Goal: Transaction & Acquisition: Obtain resource

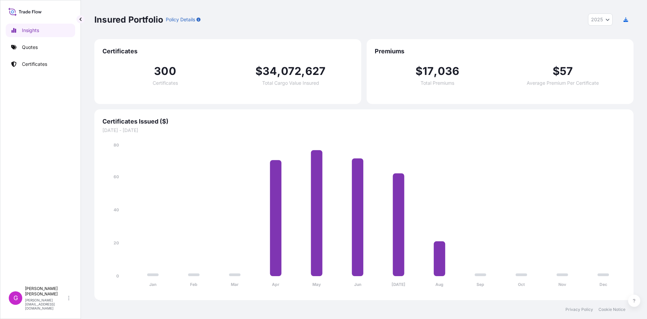
select select "2025"
click at [39, 48] on link "Quotes" at bounding box center [40, 46] width 69 height 13
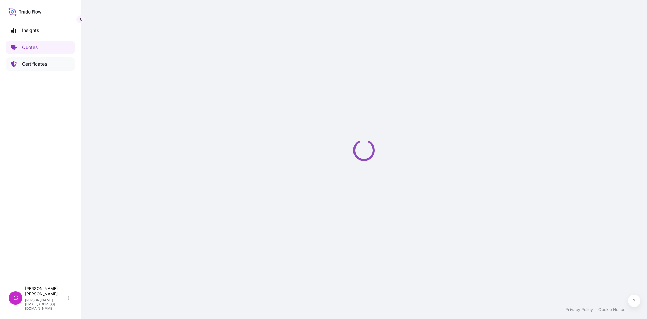
click at [44, 66] on p "Certificates" at bounding box center [34, 64] width 25 height 7
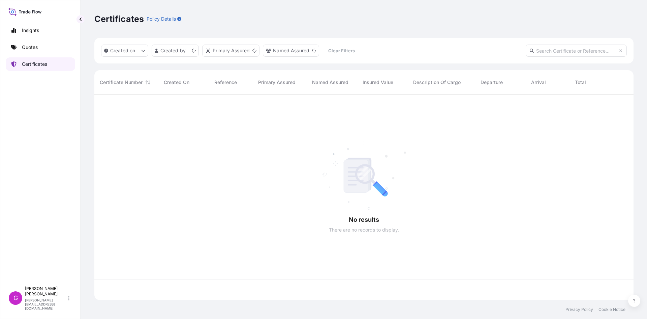
scroll to position [204, 534]
click at [553, 48] on input "text" at bounding box center [576, 50] width 101 height 12
paste input "[PHONE_NUMBER]"
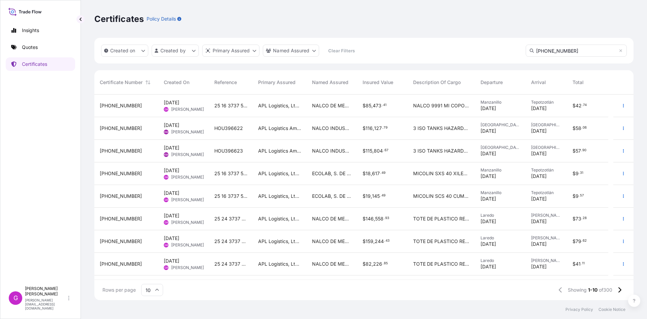
click at [572, 57] on div "Created on Created by Primary Assured Named Assured Clear Filters [PHONE_NUMBER]" at bounding box center [363, 51] width 539 height 26
click at [572, 48] on input "[PHONE_NUMBER]" at bounding box center [576, 50] width 101 height 12
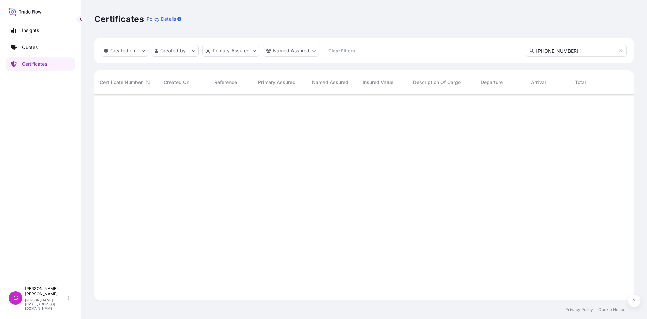
type input "[PHONE_NUMBER]"
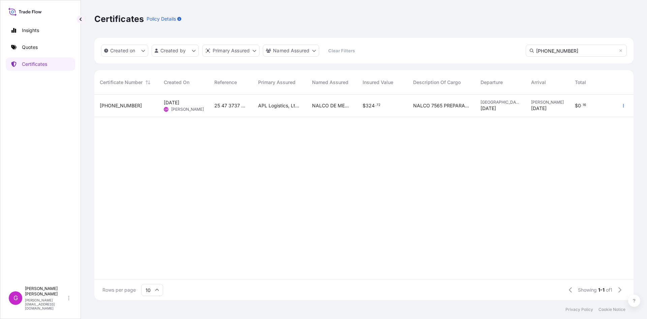
click at [142, 109] on div "[PHONE_NUMBER]" at bounding box center [126, 105] width 53 height 7
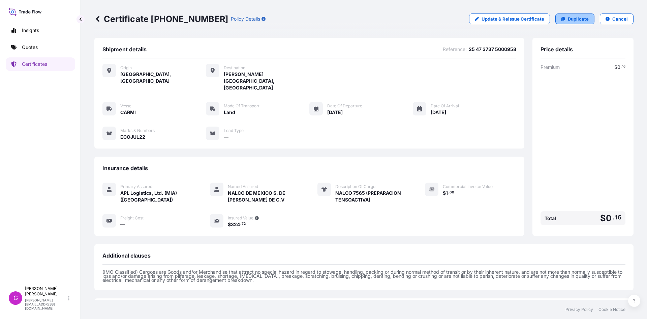
click at [563, 20] on link "Duplicate" at bounding box center [575, 18] width 39 height 11
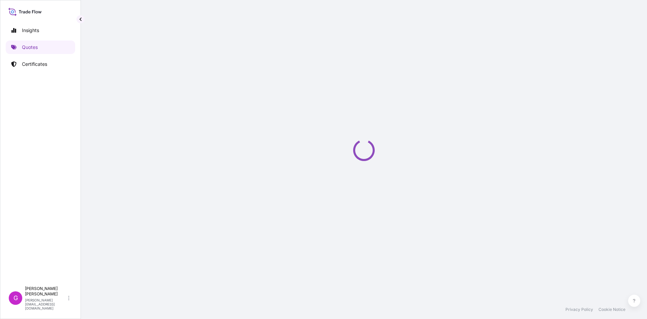
select select "Land"
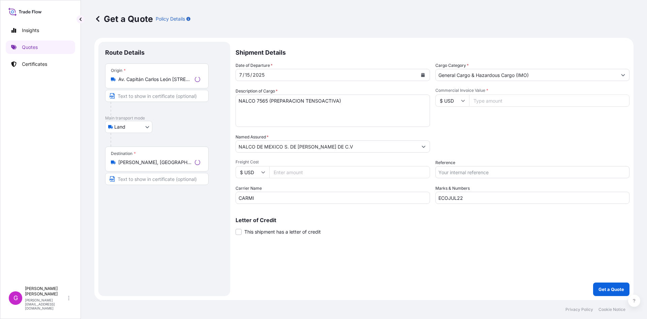
select select "31870"
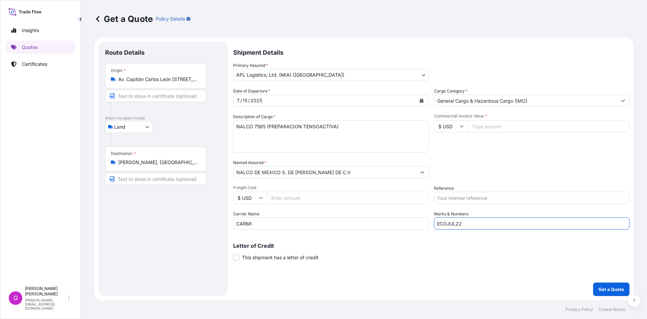
drag, startPoint x: 479, startPoint y: 224, endPoint x: 369, endPoint y: 226, distance: 110.3
click at [369, 226] on div "Date of Departure * [DATE] Cargo Category * General Cargo & Hazardous Cargo (IM…" at bounding box center [431, 159] width 396 height 142
paste input "AGO24"
type input "ECOAGO24"
click at [475, 199] on input "Reference" at bounding box center [532, 197] width 196 height 12
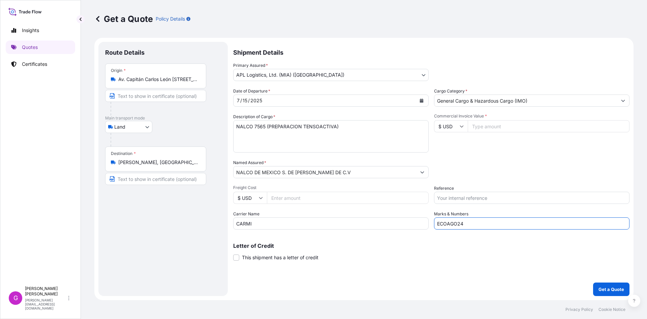
paste input "25 47 3737 5001210"
type input "25 47 3737 5001210"
click at [496, 131] on input "Commercial Invoice Value *" at bounding box center [549, 126] width 162 height 12
paste input "376.50"
type input "376.50"
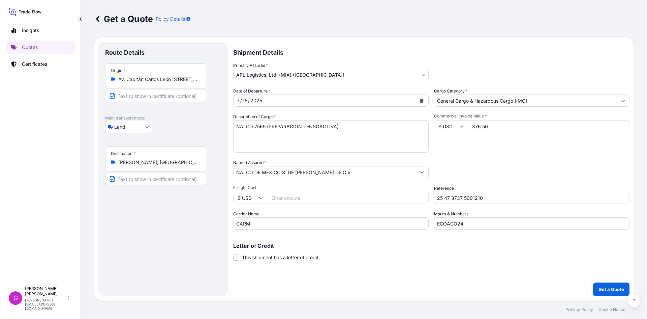
click at [300, 201] on input "Freight Cost" at bounding box center [348, 197] width 162 height 12
paste input "375.11"
type input "375.11"
drag, startPoint x: 356, startPoint y: 137, endPoint x: 168, endPoint y: 136, distance: 188.5
click at [168, 136] on form "Route Details Place of loading Road / Inland Road / Inland Origin * Av. Capitán…" at bounding box center [363, 169] width 539 height 262
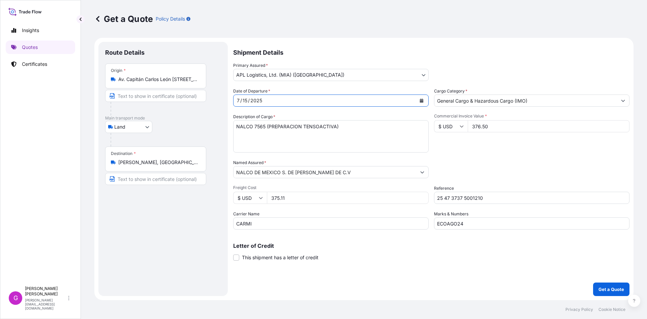
click at [420, 98] on button "Calendar" at bounding box center [421, 100] width 11 height 11
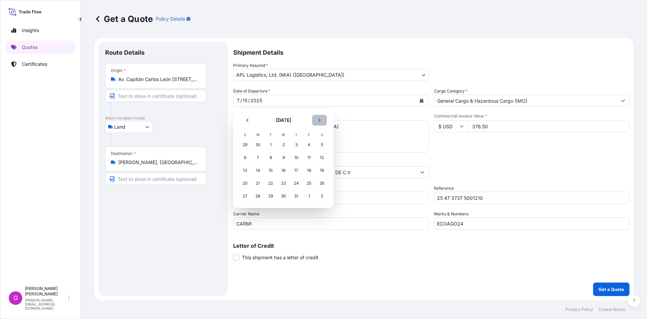
click at [323, 120] on button "Next" at bounding box center [319, 120] width 15 height 11
click at [286, 172] on div "13" at bounding box center [283, 170] width 12 height 12
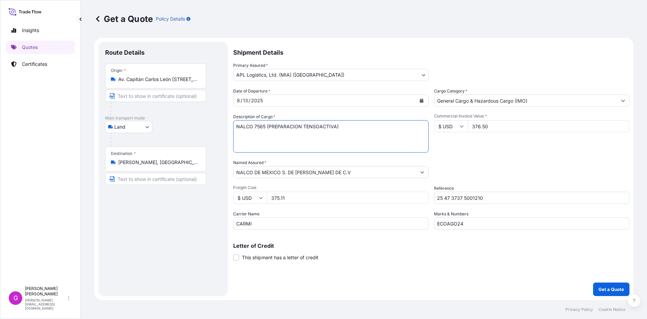
paste textarea "RESOLV EC2776A (MEZCL"
paste textarea "[MEDICAL_DATA]-CHECK EC5012A (PRODUCTO QUIMICO)"
type textarea "RESOLV EC2776A (MEZCLA) [MEDICAL_DATA]-CHECK EC5012A (PRODUCTO QUIMICO)"
click at [600, 293] on button "Get a Quote" at bounding box center [611, 288] width 36 height 13
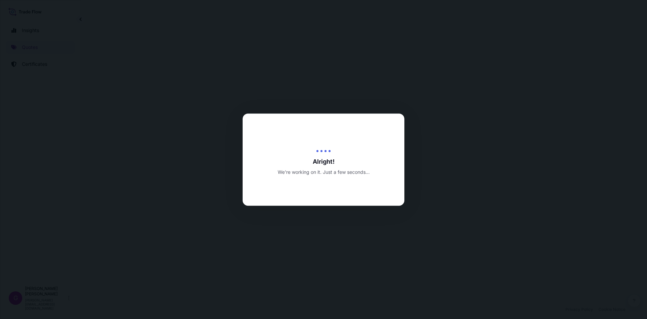
select select "Land"
select select "31870"
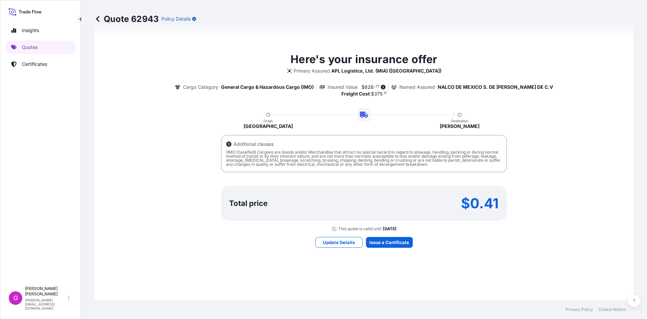
scroll to position [451, 0]
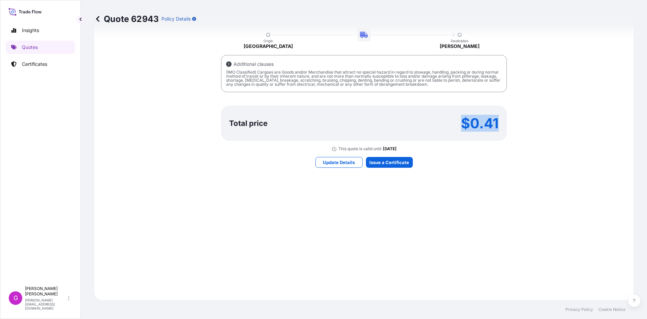
drag, startPoint x: 461, startPoint y: 123, endPoint x: 500, endPoint y: 125, distance: 38.8
click at [500, 125] on div "Total price $0.41" at bounding box center [364, 123] width 286 height 35
copy p "$0.41"
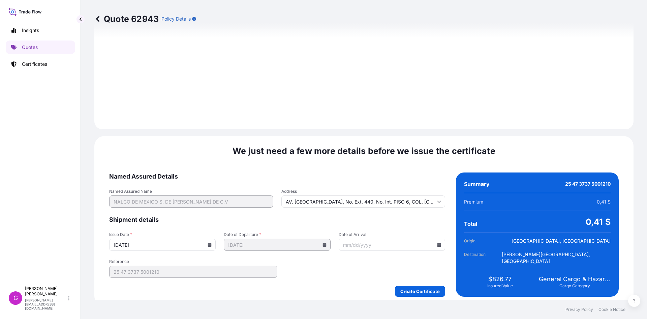
scroll to position [805, 0]
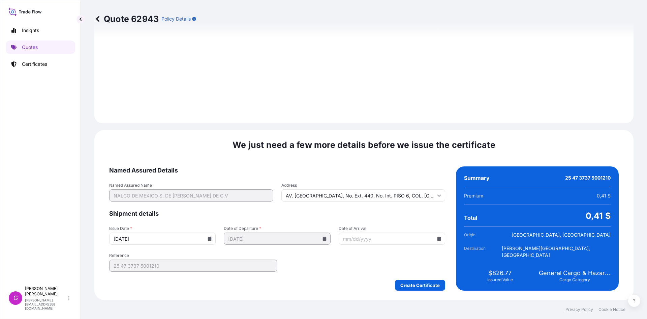
drag, startPoint x: 438, startPoint y: 243, endPoint x: 434, endPoint y: 239, distance: 6.0
click at [436, 244] on input "Date of Arrival" at bounding box center [392, 238] width 107 height 12
click at [434, 239] on input "Date of Arrival" at bounding box center [392, 238] width 107 height 12
click at [438, 238] on icon at bounding box center [440, 238] width 4 height 4
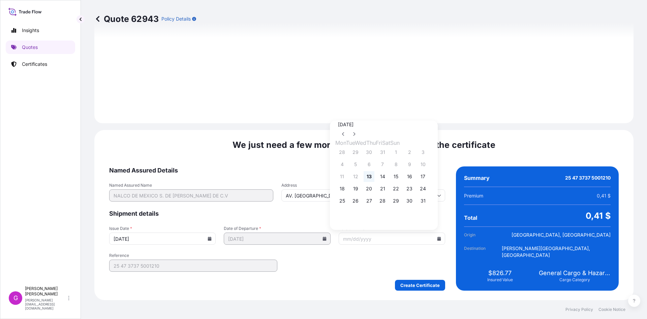
click at [375, 180] on button "13" at bounding box center [369, 176] width 11 height 11
type input "[DATE]"
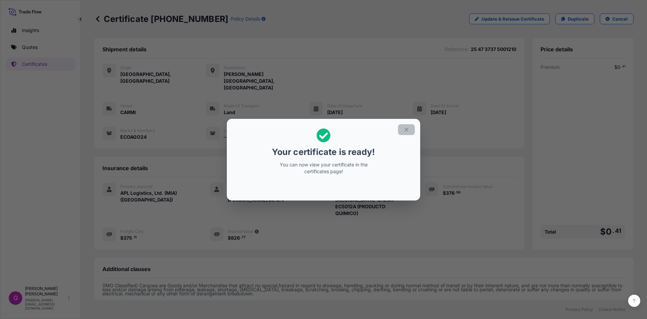
click at [403, 124] on button "button" at bounding box center [406, 129] width 17 height 11
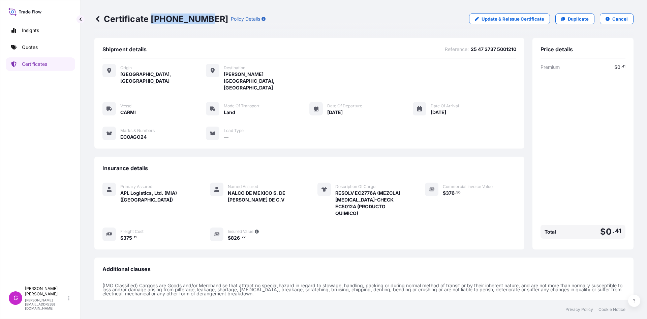
drag, startPoint x: 203, startPoint y: 17, endPoint x: 150, endPoint y: 16, distance: 52.6
click at [150, 16] on p "Certificate [PHONE_NUMBER]" at bounding box center [161, 18] width 134 height 11
copy p "[PHONE_NUMBER]"
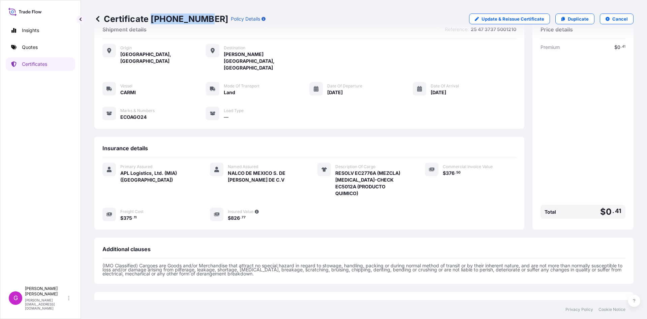
scroll to position [55, 0]
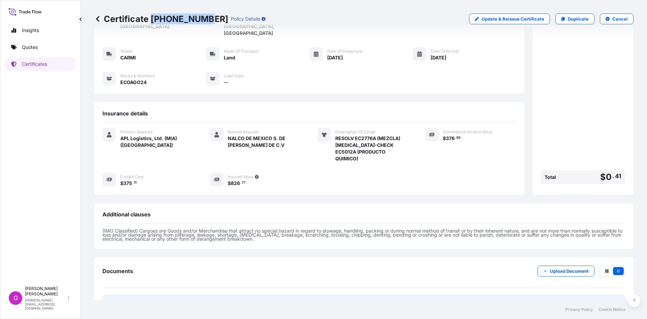
click at [125, 300] on span "Certificate" at bounding box center [132, 303] width 24 height 7
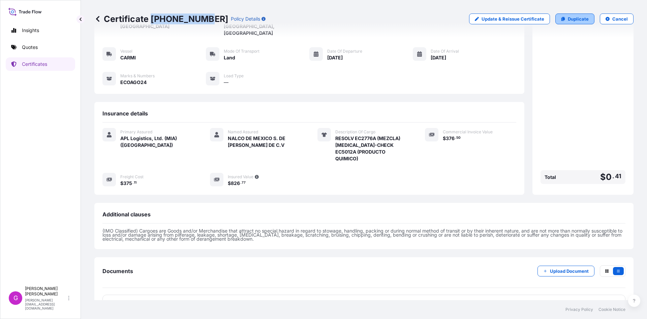
click at [573, 14] on link "Duplicate" at bounding box center [575, 18] width 39 height 11
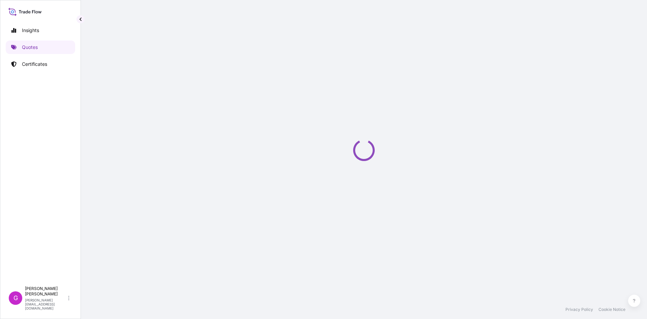
select select "Land"
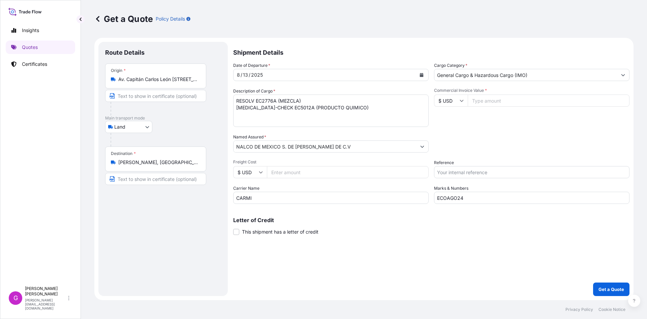
select select "31870"
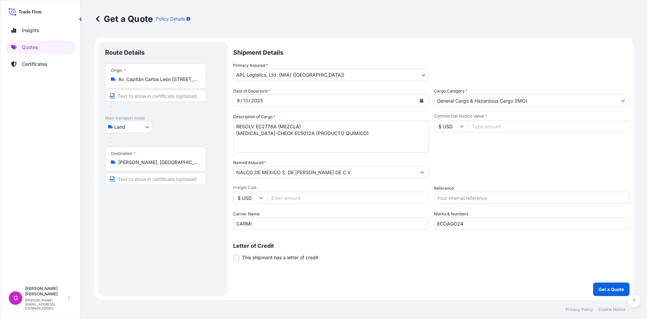
click at [121, 82] on input "Av. Capitán Carlos León [STREET_ADDRESS][PERSON_NAME]" at bounding box center [158, 79] width 80 height 7
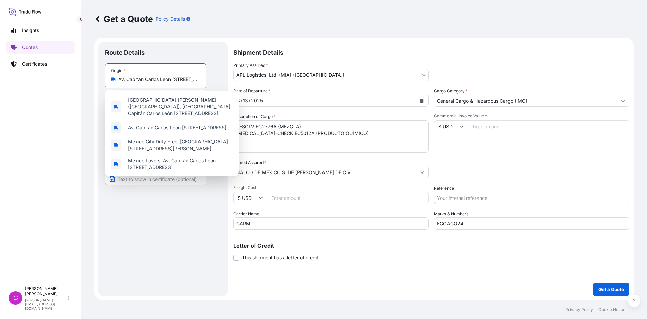
click at [121, 82] on input "Av. Capitán Carlos León [STREET_ADDRESS][PERSON_NAME]" at bounding box center [158, 79] width 80 height 7
click at [125, 80] on input "Av. Capitán Carlos León [STREET_ADDRESS][PERSON_NAME]" at bounding box center [158, 79] width 80 height 7
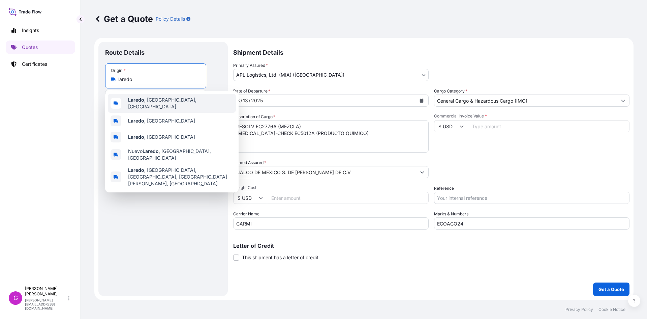
click at [140, 98] on div "[GEOGRAPHIC_DATA] , [GEOGRAPHIC_DATA], [GEOGRAPHIC_DATA]" at bounding box center [172, 103] width 128 height 19
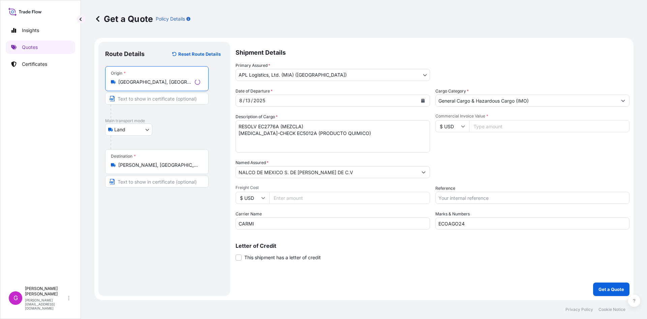
type input "[GEOGRAPHIC_DATA], [GEOGRAPHIC_DATA], [GEOGRAPHIC_DATA]"
click at [140, 171] on div "Destination * [PERSON_NAME], [GEOGRAPHIC_DATA], [GEOGRAPHIC_DATA]" at bounding box center [156, 161] width 103 height 25
click at [140, 168] on input "[PERSON_NAME], [GEOGRAPHIC_DATA], [GEOGRAPHIC_DATA]" at bounding box center [159, 164] width 82 height 7
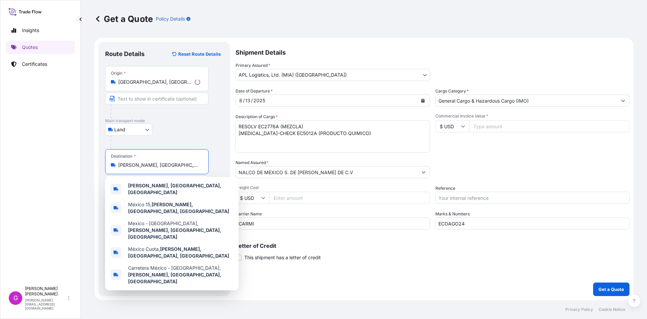
scroll to position [0, 14]
click at [147, 163] on input "[PERSON_NAME], [GEOGRAPHIC_DATA], [GEOGRAPHIC_DATA]" at bounding box center [158, 164] width 80 height 7
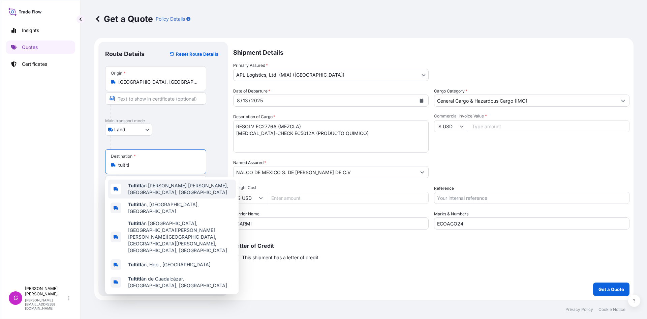
click at [156, 186] on span "Tultitl án [PERSON_NAME] [PERSON_NAME], [GEOGRAPHIC_DATA], [GEOGRAPHIC_DATA]" at bounding box center [180, 188] width 105 height 13
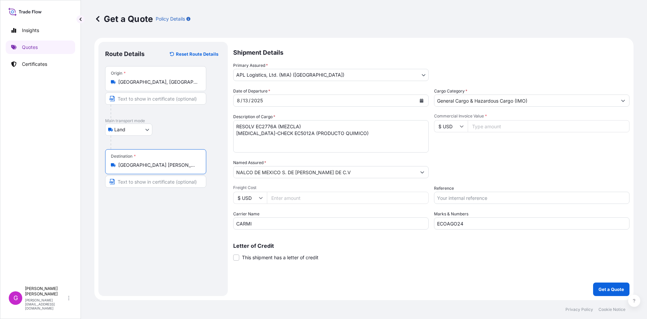
type input "[GEOGRAPHIC_DATA] [PERSON_NAME] [PERSON_NAME], [GEOGRAPHIC_DATA], [GEOGRAPHIC_D…"
click at [420, 96] on button "Calendar" at bounding box center [421, 100] width 11 height 11
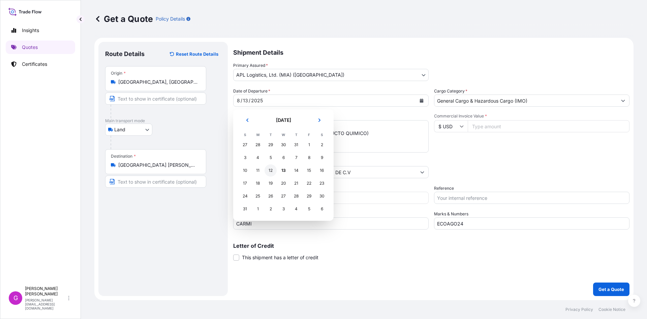
click at [272, 170] on div "12" at bounding box center [271, 170] width 12 height 12
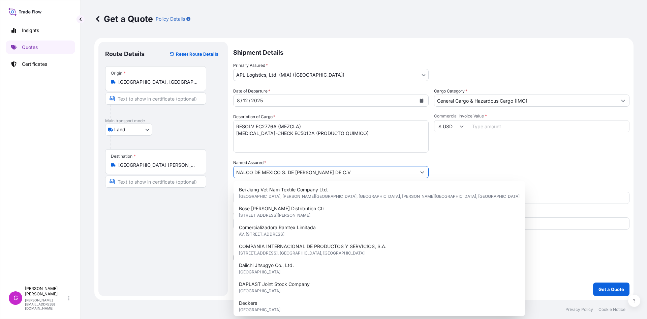
drag, startPoint x: 342, startPoint y: 174, endPoint x: 173, endPoint y: 169, distance: 168.6
click at [173, 169] on form "Route Details Reset Route Details Place of loading Road / [GEOGRAPHIC_DATA] / I…" at bounding box center [363, 169] width 539 height 262
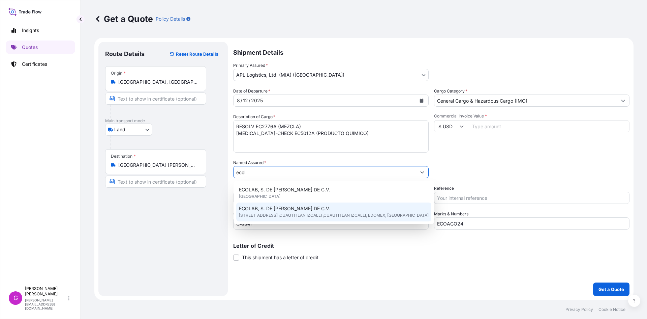
click at [261, 209] on span "ECOLAB, S. DE [PERSON_NAME] DE C.V." at bounding box center [284, 208] width 91 height 7
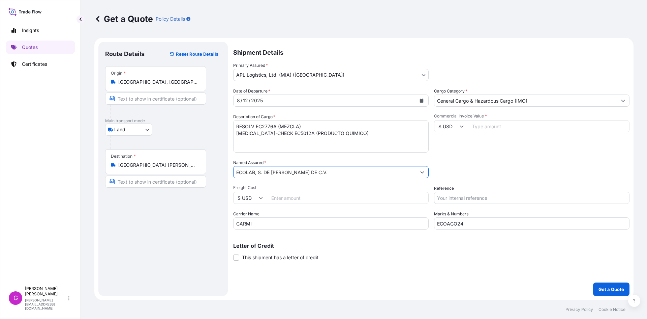
type input "ECOLAB, S. DE [PERSON_NAME] DE C.V."
drag, startPoint x: 265, startPoint y: 226, endPoint x: 200, endPoint y: 214, distance: 65.5
click at [201, 226] on form "Route Details Reset Route Details Place of loading Road / [GEOGRAPHIC_DATA] / I…" at bounding box center [363, 169] width 539 height 262
type input "TJA"
drag, startPoint x: 478, startPoint y: 225, endPoint x: 396, endPoint y: 220, distance: 82.7
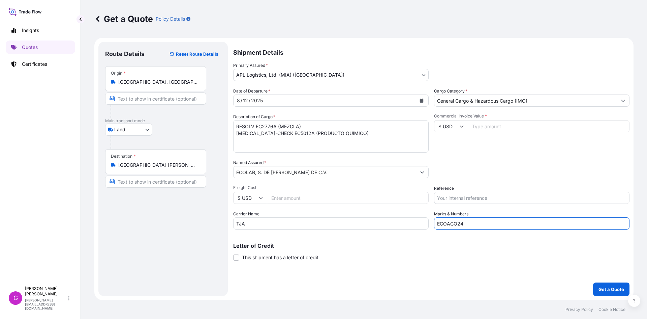
click at [396, 220] on div "Date of Departure * [DATE] Cargo Category * General Cargo & Hazardous Cargo (IM…" at bounding box center [431, 159] width 396 height 142
paste input "1"
type input "ECOAGO21"
click at [490, 132] on div "Commercial Invoice Value * $ USD" at bounding box center [532, 132] width 196 height 39
click at [492, 128] on input "Commercial Invoice Value *" at bounding box center [549, 126] width 162 height 12
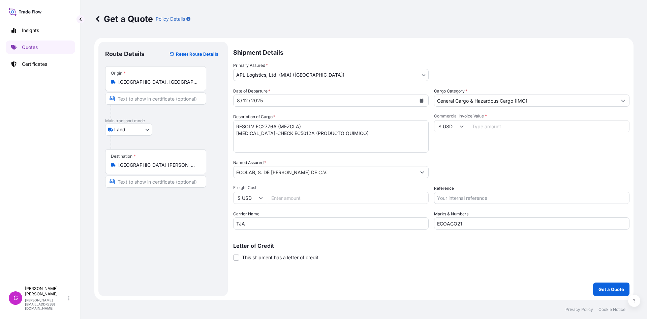
paste input "77674.40"
type input "77674.40"
click at [455, 197] on input "Reference" at bounding box center [532, 197] width 196 height 12
paste input "25 80 3800 5003821"
type input "25 80 3800 5003821"
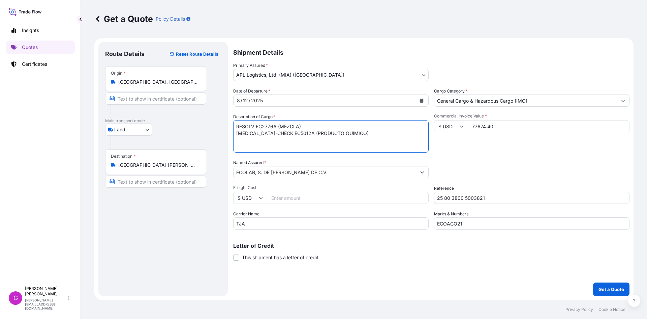
drag, startPoint x: 351, startPoint y: 135, endPoint x: 224, endPoint y: 113, distance: 129.2
click at [224, 113] on form "Route Details Reset Route Details Place of loading Road / [GEOGRAPHIC_DATA] / I…" at bounding box center [363, 169] width 539 height 262
paste textarea "HIPOCLORITO DE CALCIO"
type textarea "HIPOCLORITO DE CALCIO"
click at [289, 192] on input "Freight Cost" at bounding box center [348, 197] width 162 height 12
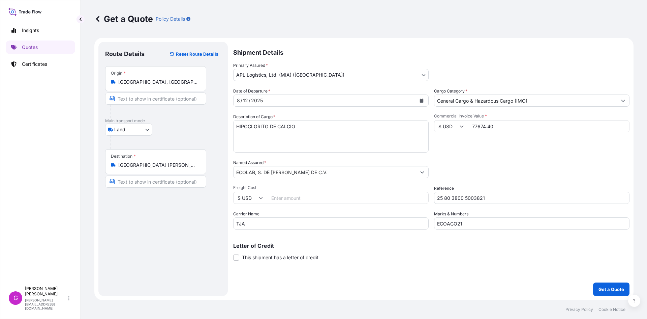
paste input "2268.63"
type input "2268.63"
click at [484, 127] on input "77674.40" at bounding box center [549, 126] width 162 height 12
click at [274, 197] on input "2268.63" at bounding box center [348, 197] width 162 height 12
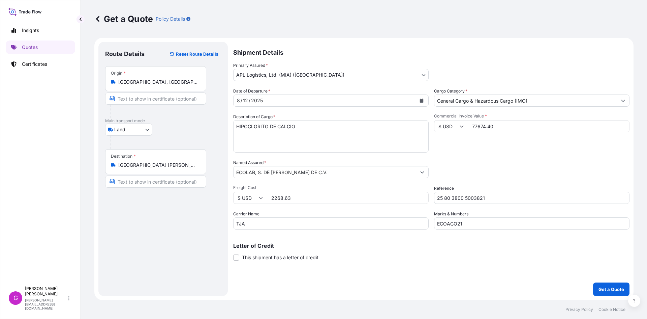
click at [274, 197] on input "2268.63" at bounding box center [348, 197] width 162 height 12
click at [608, 284] on button "Get a Quote" at bounding box center [611, 288] width 36 height 13
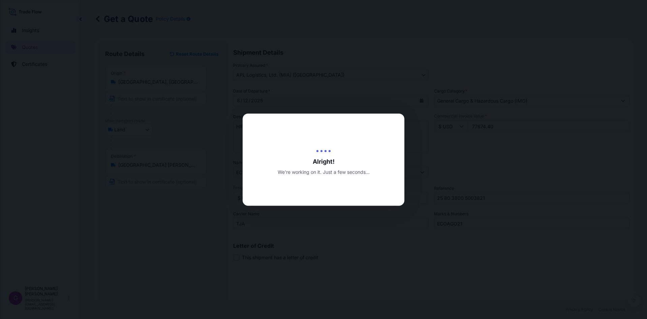
type input "[DATE]"
select select "Land"
select select "31870"
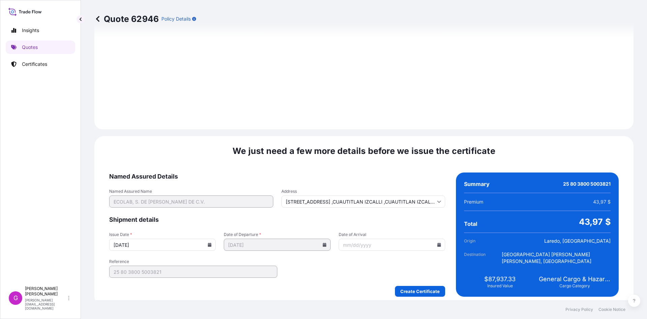
scroll to position [805, 0]
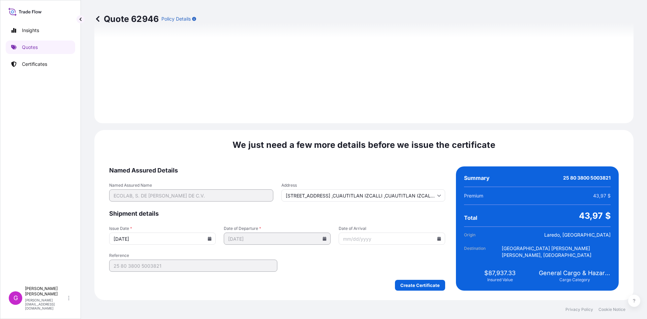
click at [438, 234] on input "Date of Arrival" at bounding box center [392, 238] width 107 height 12
click at [438, 236] on icon at bounding box center [439, 238] width 4 height 4
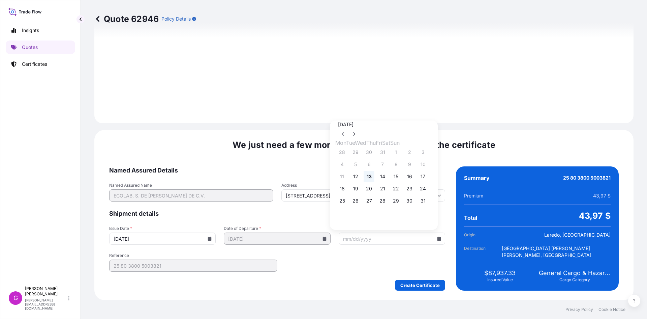
click at [374, 178] on button "13" at bounding box center [369, 176] width 11 height 11
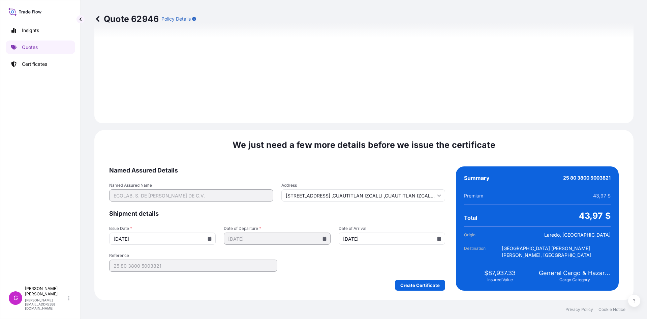
type input "[DATE]"
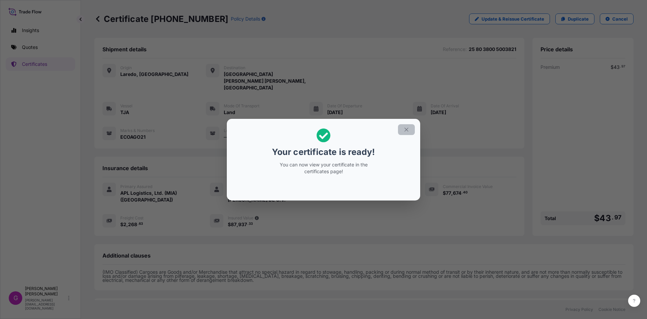
click at [405, 125] on button "button" at bounding box center [406, 129] width 17 height 11
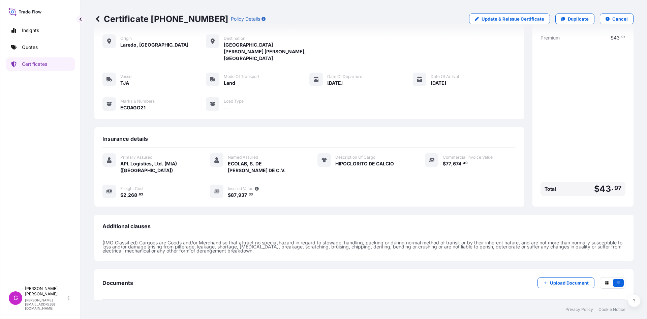
scroll to position [55, 0]
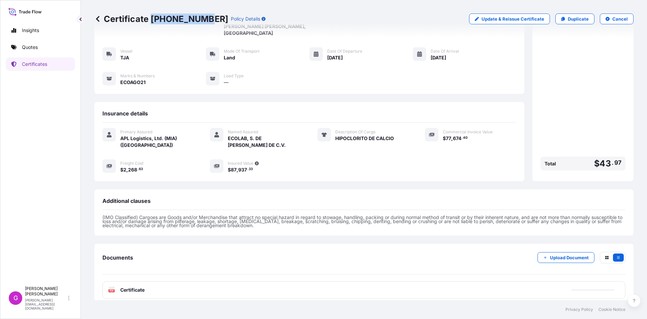
drag, startPoint x: 202, startPoint y: 18, endPoint x: 152, endPoint y: 19, distance: 49.9
click at [152, 19] on p "Certificate [PHONE_NUMBER]" at bounding box center [161, 18] width 134 height 11
copy p "[PHONE_NUMBER]"
click at [594, 286] on p "Try again." at bounding box center [596, 289] width 22 height 7
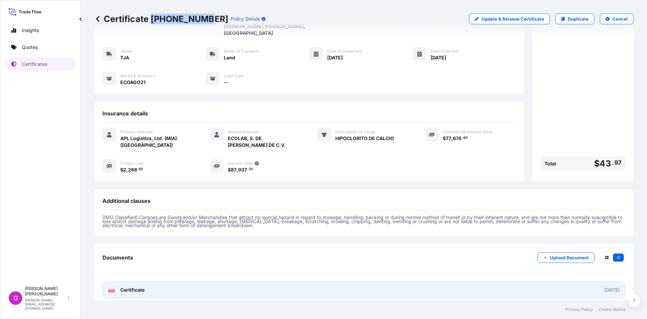
click at [604, 286] on div "[DATE]" at bounding box center [612, 289] width 16 height 7
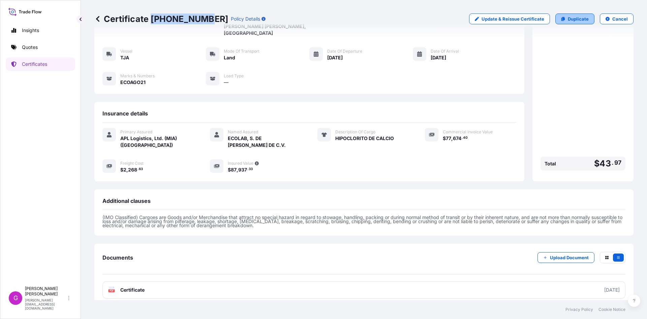
click at [574, 19] on p "Duplicate" at bounding box center [578, 19] width 21 height 7
select select "Land"
select select "31870"
